Goal: Information Seeking & Learning: Learn about a topic

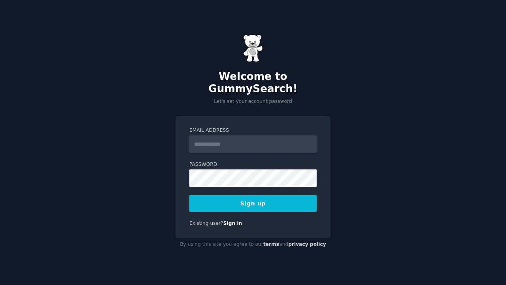
click at [229, 137] on input "Email Address" at bounding box center [253, 143] width 127 height 17
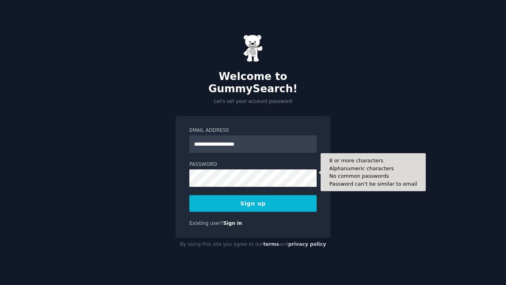
type input "**********"
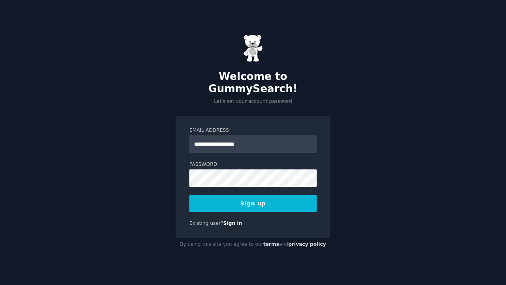
click at [250, 196] on button "Sign up" at bounding box center [253, 203] width 127 height 17
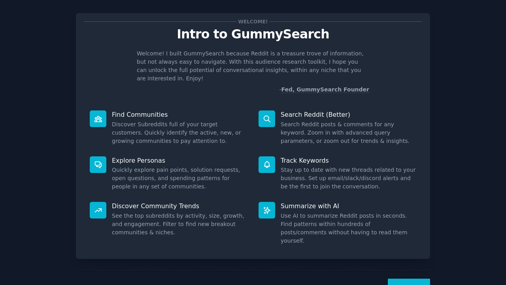
scroll to position [10, 0]
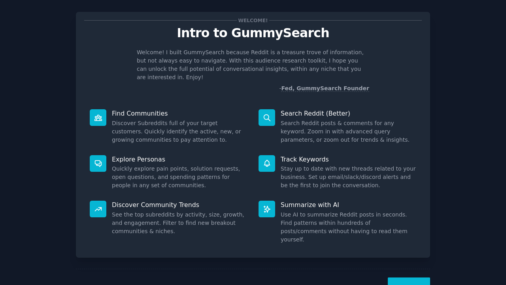
click at [413, 277] on button "Next" at bounding box center [409, 286] width 42 height 19
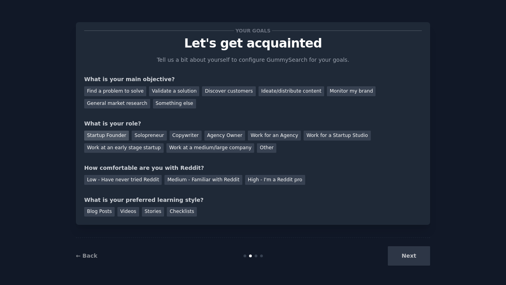
click at [114, 137] on div "Startup Founder" at bounding box center [106, 136] width 45 height 10
click at [137, 181] on div "Low - Have never tried Reddit" at bounding box center [123, 180] width 78 height 10
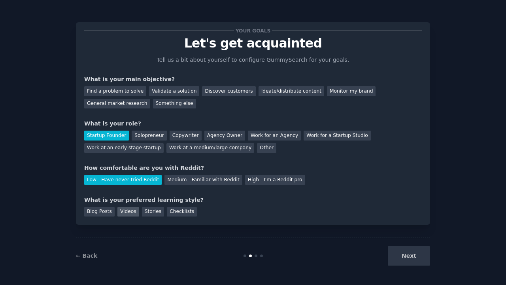
click at [130, 208] on div "Videos" at bounding box center [129, 212] width 22 height 10
click at [156, 212] on div "Stories" at bounding box center [153, 212] width 22 height 10
click at [203, 92] on div "Discover customers" at bounding box center [228, 91] width 53 height 10
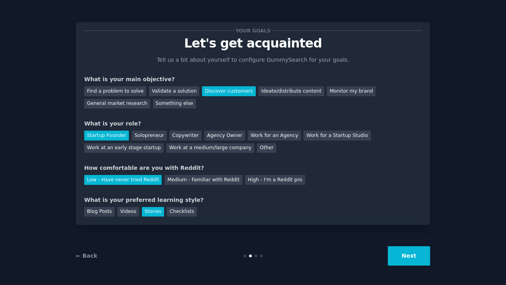
click at [400, 251] on button "Next" at bounding box center [409, 255] width 42 height 19
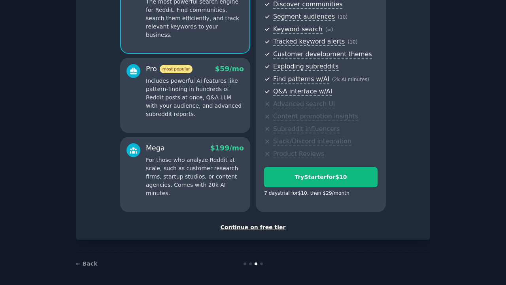
scroll to position [92, 0]
click at [240, 224] on div "Continue on free tier" at bounding box center [253, 228] width 338 height 8
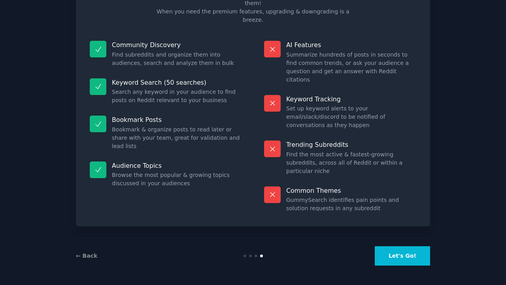
scroll to position [23, 0]
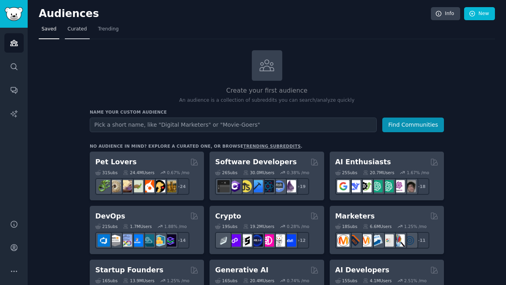
click at [74, 31] on span "Curated" at bounding box center [77, 29] width 19 height 7
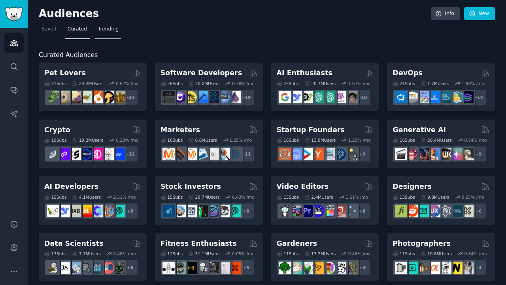
click at [107, 28] on span "Trending" at bounding box center [108, 29] width 21 height 7
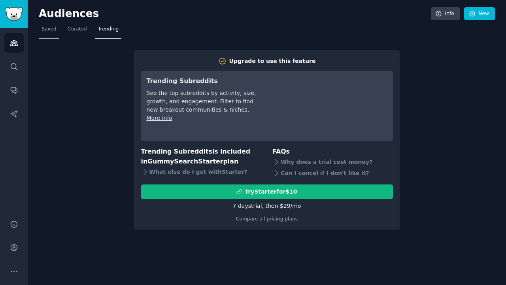
click at [50, 30] on span "Saved" at bounding box center [49, 29] width 15 height 7
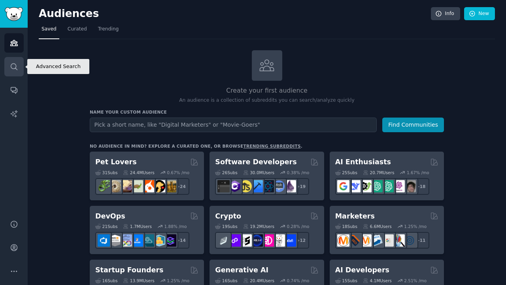
click at [15, 72] on link "Search" at bounding box center [13, 66] width 19 height 19
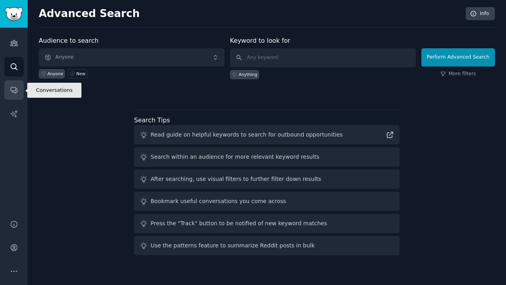
click at [13, 87] on icon "Sidebar" at bounding box center [14, 90] width 6 height 6
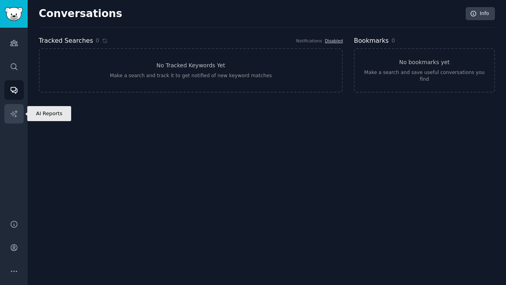
click at [13, 114] on icon "Sidebar" at bounding box center [14, 114] width 8 height 8
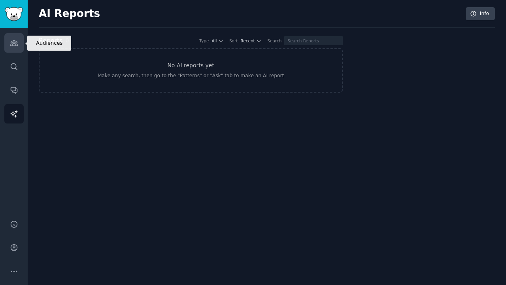
click at [14, 48] on link "Audiences" at bounding box center [13, 42] width 19 height 19
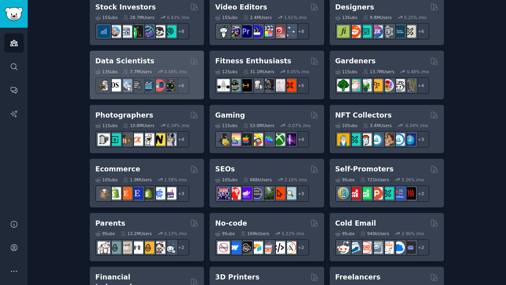
scroll to position [318, 0]
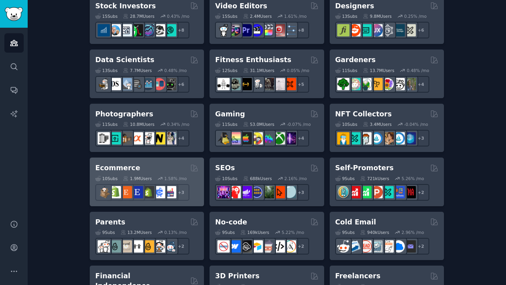
click at [135, 167] on div "Ecommerce" at bounding box center [146, 168] width 103 height 10
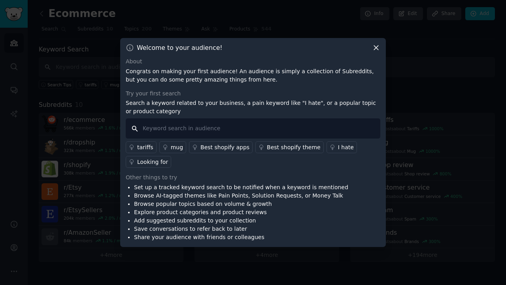
click at [235, 126] on input "text" at bounding box center [253, 128] width 255 height 20
type input "hairdresser"
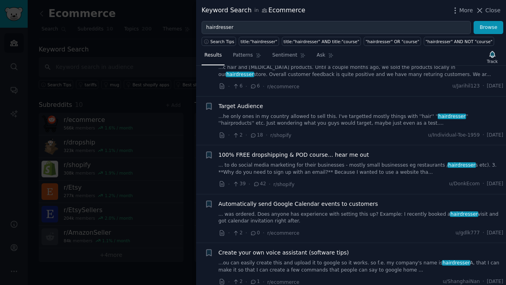
scroll to position [84, 0]
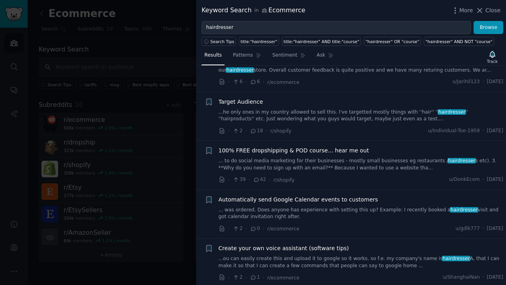
click at [254, 197] on span "Automatically send Google Calendar events to customers" at bounding box center [299, 199] width 160 height 8
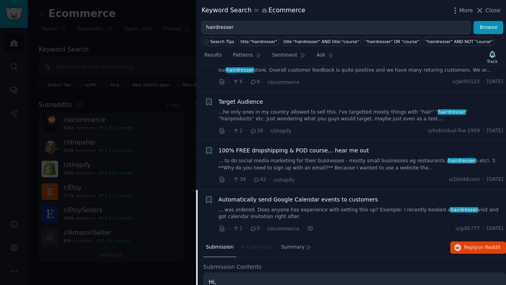
scroll to position [203, 0]
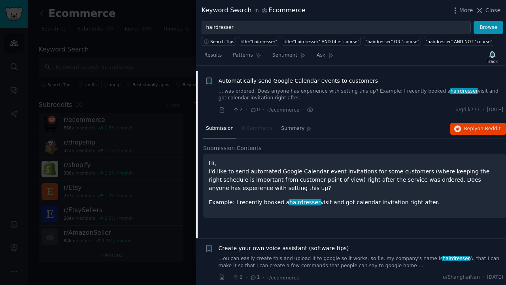
click at [241, 90] on link "... was ordered. Does anyone has experience with setting this up? Example: I re…" at bounding box center [361, 95] width 285 height 14
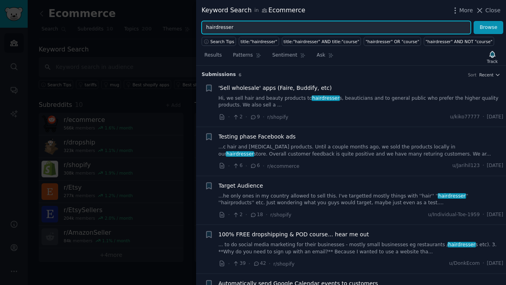
drag, startPoint x: 241, startPoint y: 27, endPoint x: 181, endPoint y: 22, distance: 60.8
click at [181, 22] on div "Keyword Search in Ecommerce More Close hairdresser Browse Search Tips title:"ha…" at bounding box center [253, 142] width 506 height 285
type input "shampoo"
click at [489, 27] on button "Browse" at bounding box center [489, 27] width 30 height 13
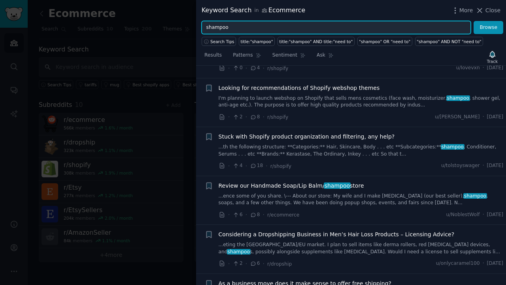
scroll to position [196, 0]
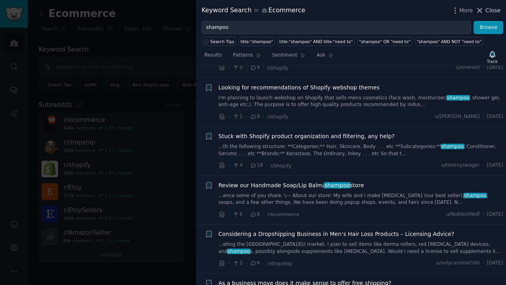
click at [481, 9] on icon at bounding box center [480, 10] width 8 height 8
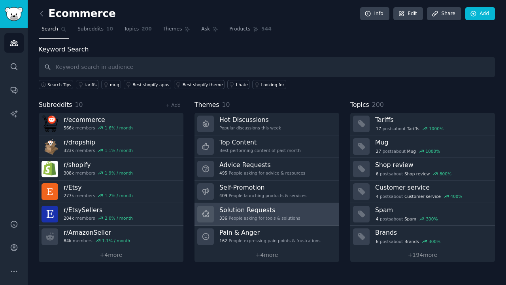
click at [247, 214] on div "Solution Requests 336 People asking for tools & solutions" at bounding box center [260, 214] width 81 height 17
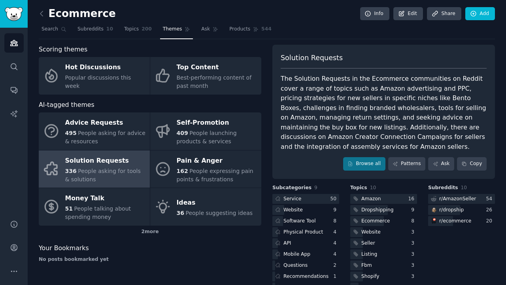
click at [102, 171] on span "People asking for tools & solutions" at bounding box center [103, 175] width 76 height 15
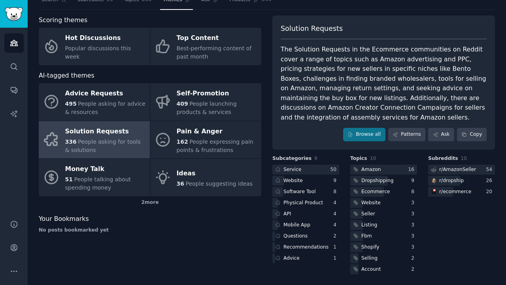
scroll to position [28, 0]
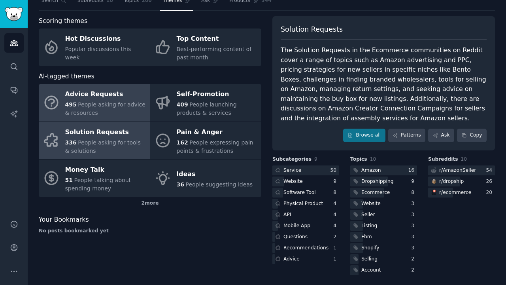
click at [112, 104] on span "People asking for advice & resources" at bounding box center [105, 108] width 80 height 15
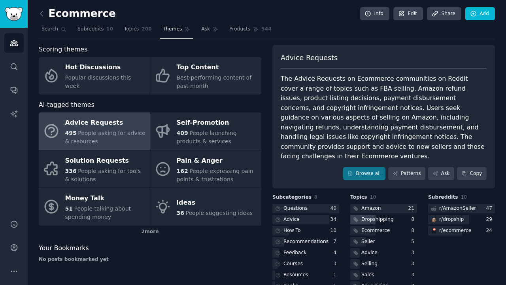
click at [374, 216] on div "Dropshipping" at bounding box center [378, 219] width 32 height 7
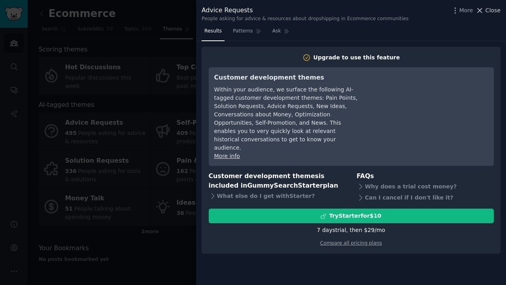
click at [488, 12] on span "Close" at bounding box center [493, 10] width 15 height 8
